Goal: Go to known website: Go to known website

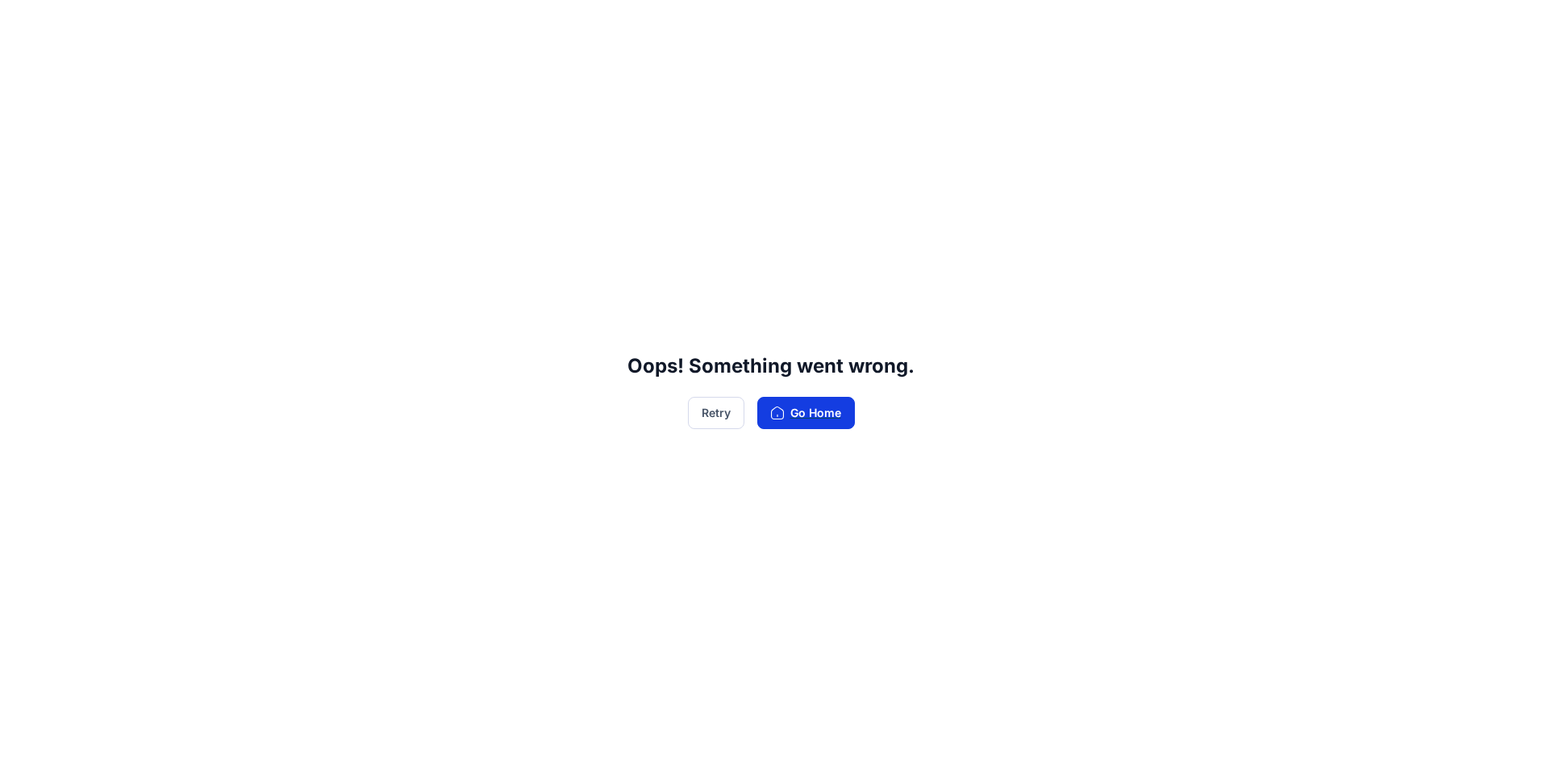
click at [830, 414] on button "Go Home" at bounding box center [806, 412] width 98 height 33
click at [723, 420] on button "Retry" at bounding box center [715, 412] width 56 height 33
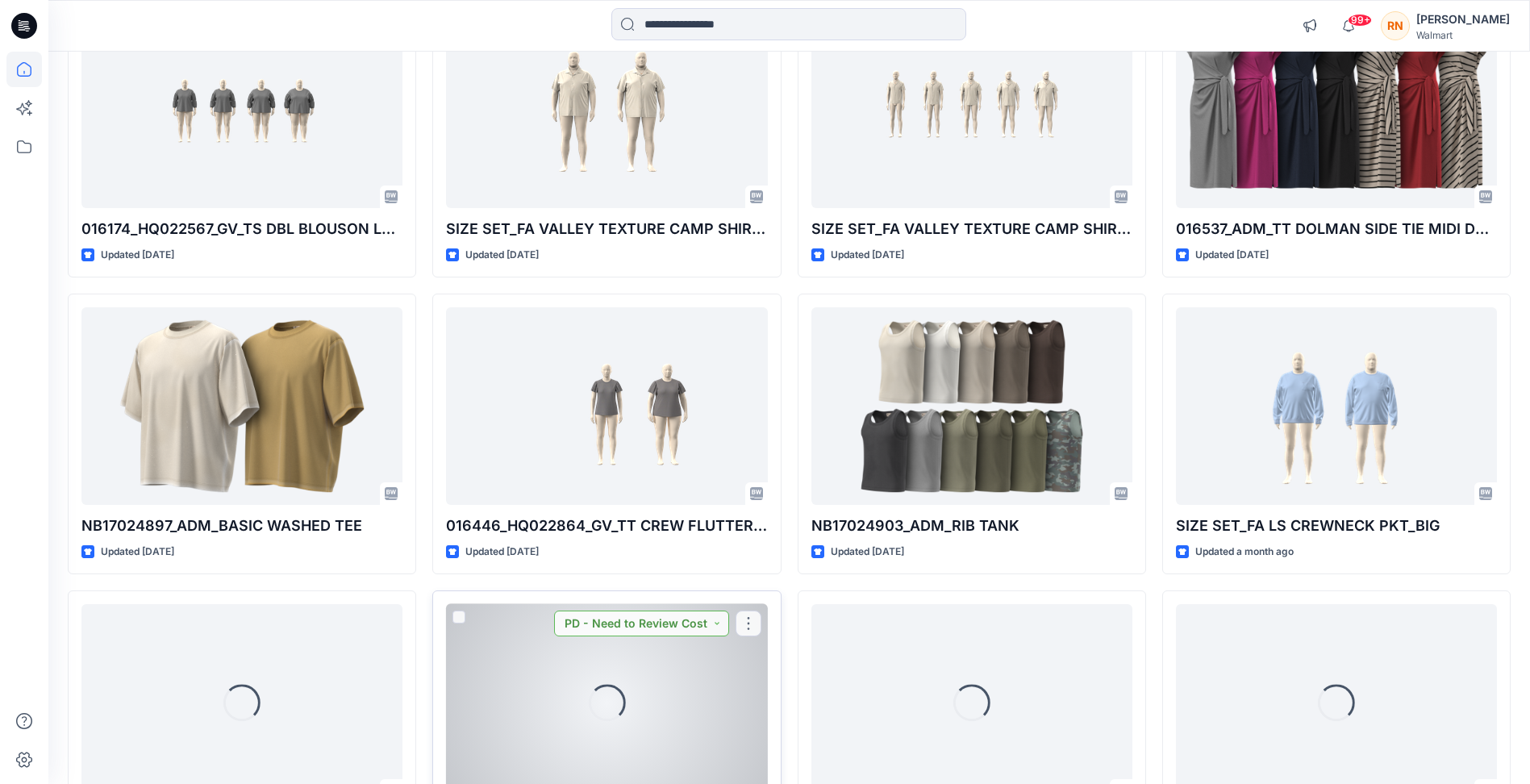
scroll to position [555, 0]
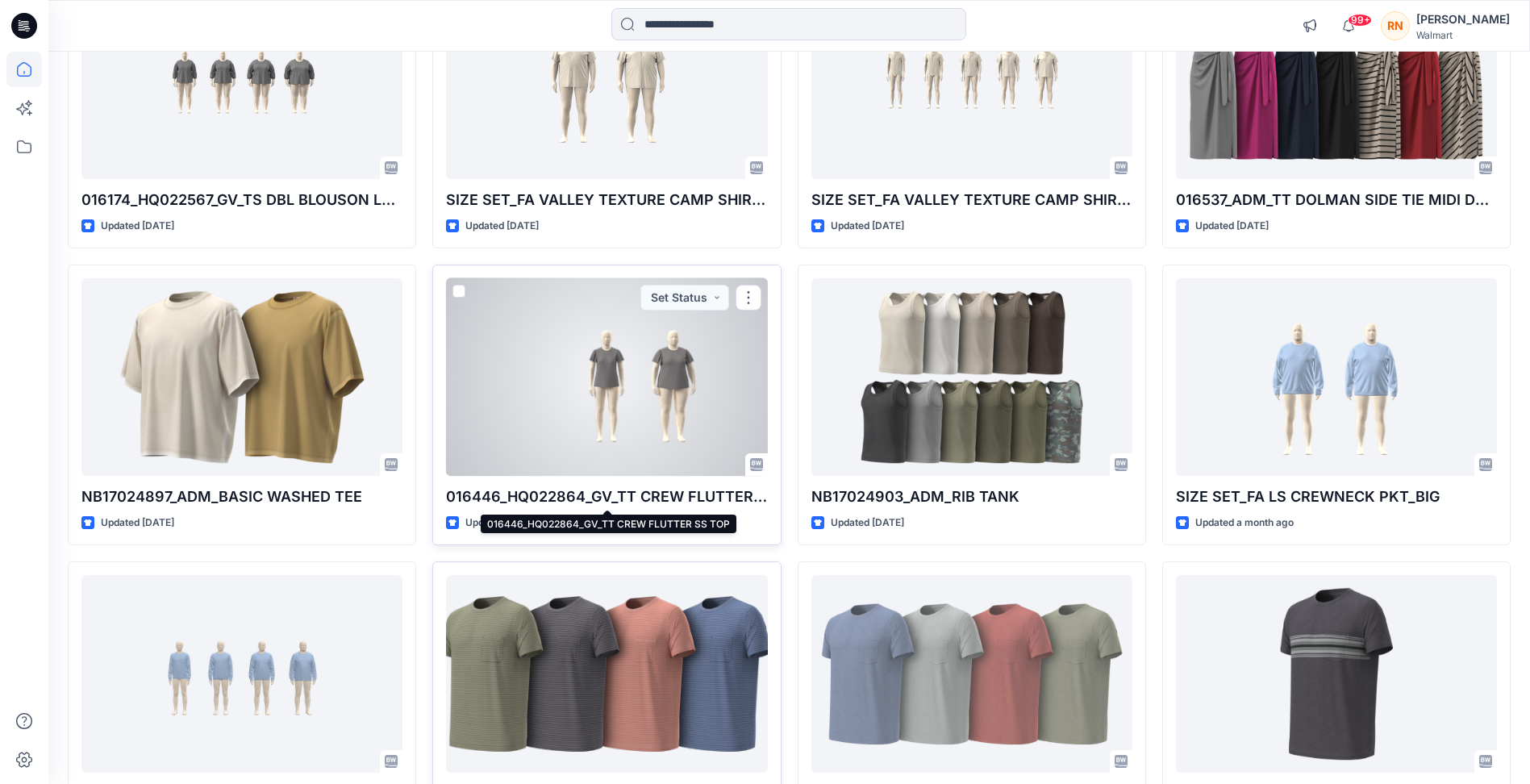
click at [664, 493] on p "016446_HQ022864_GV_TT CREW FLUTTER SS TOP" at bounding box center [606, 496] width 321 height 23
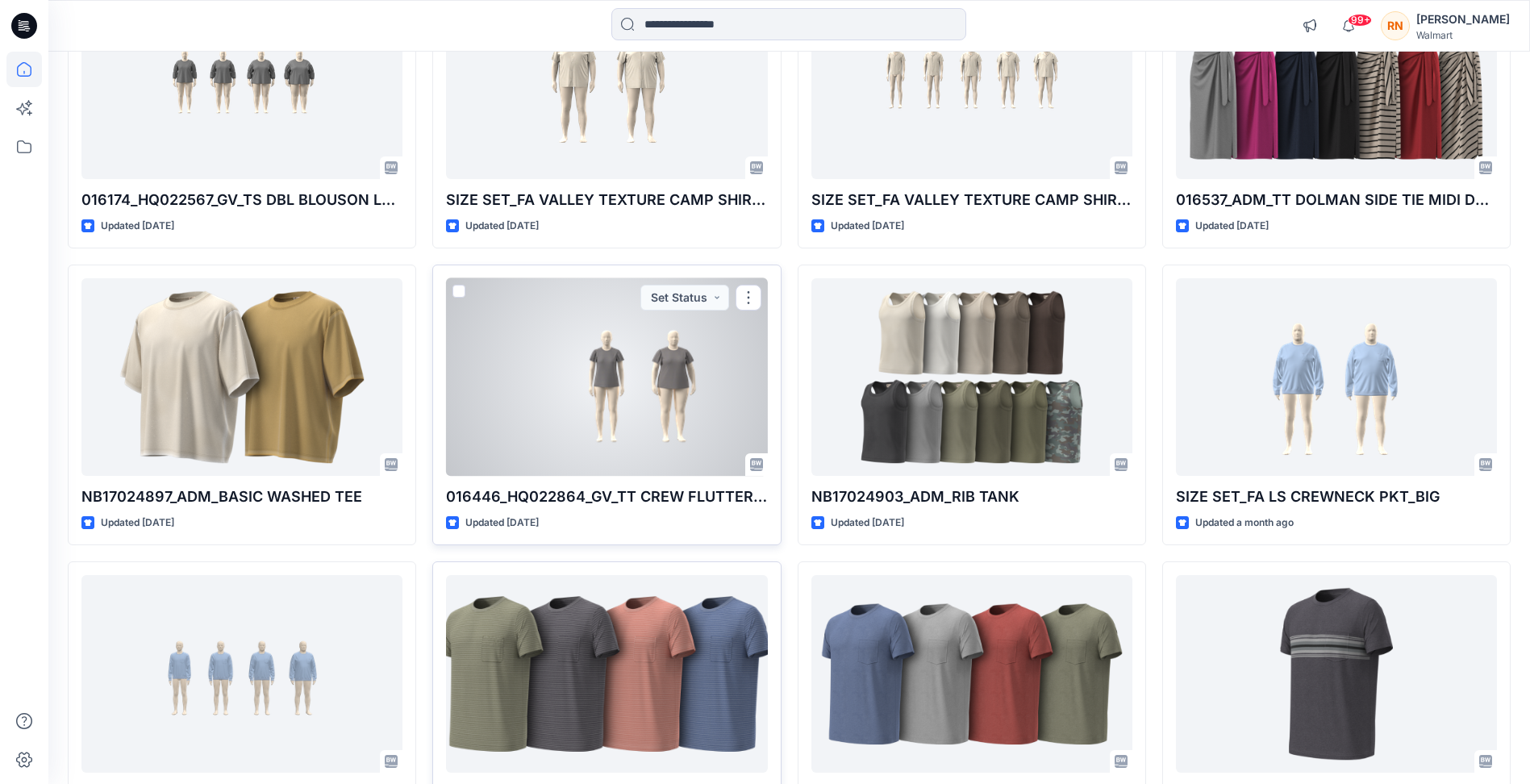
click at [618, 506] on p "016446_HQ022864_GV_TT CREW FLUTTER SS TOP" at bounding box center [606, 496] width 321 height 23
click at [619, 427] on div at bounding box center [606, 377] width 321 height 197
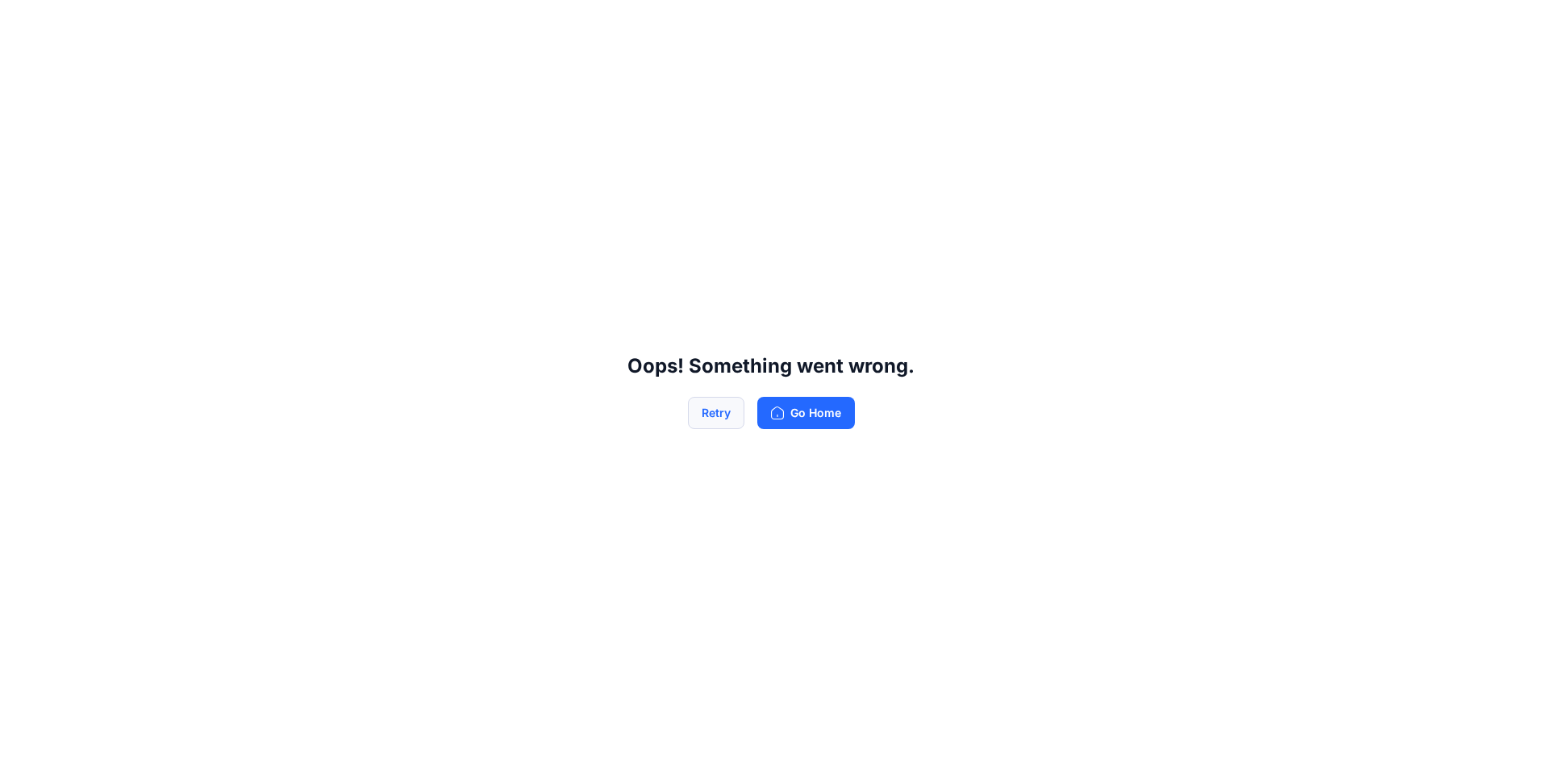
click at [712, 413] on button "Retry" at bounding box center [715, 412] width 56 height 33
click at [837, 411] on button "Go Home" at bounding box center [806, 412] width 98 height 33
